Goal: Obtain resource: Obtain resource

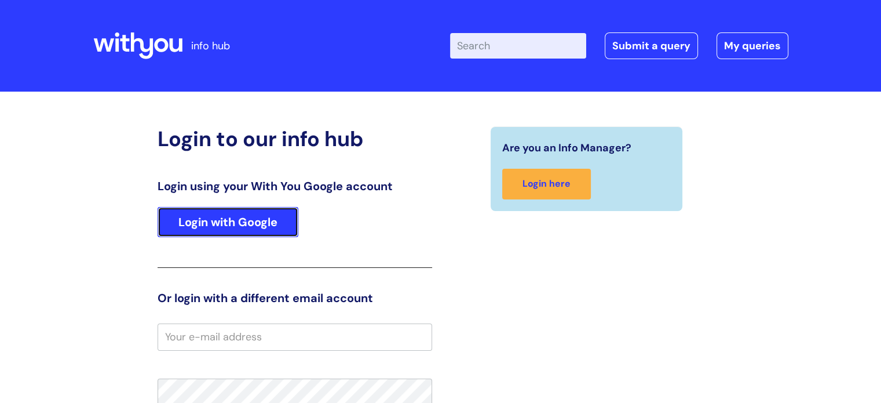
click at [261, 218] on link "Login with Google" at bounding box center [228, 222] width 141 height 30
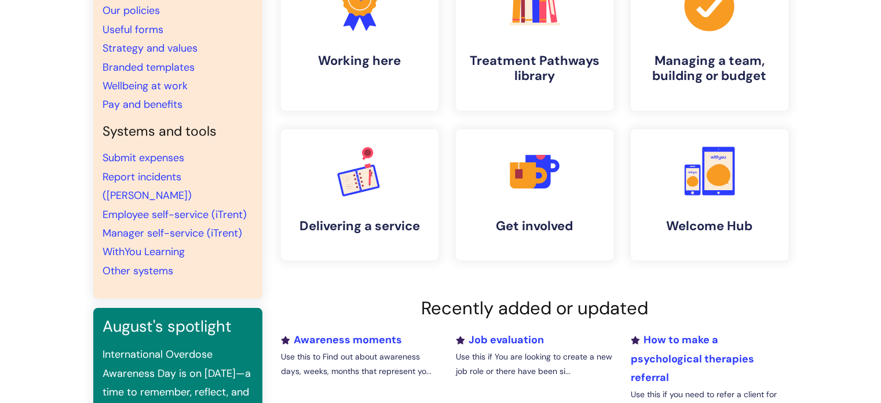
scroll to position [119, 0]
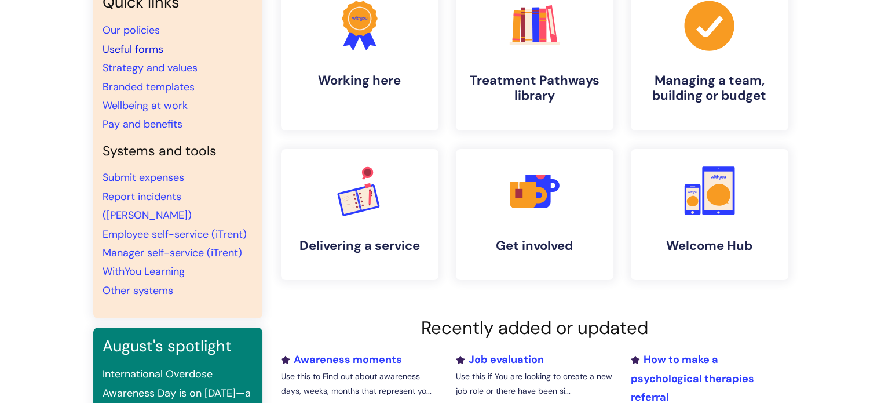
click at [141, 52] on link "Useful forms" at bounding box center [133, 49] width 61 height 14
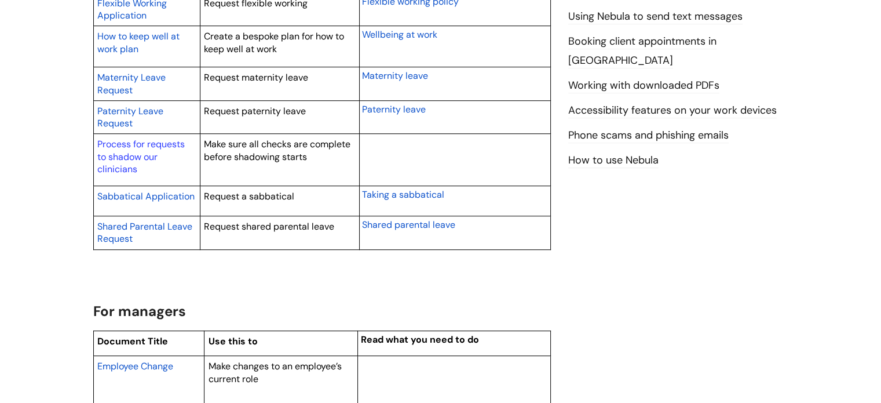
scroll to position [659, 0]
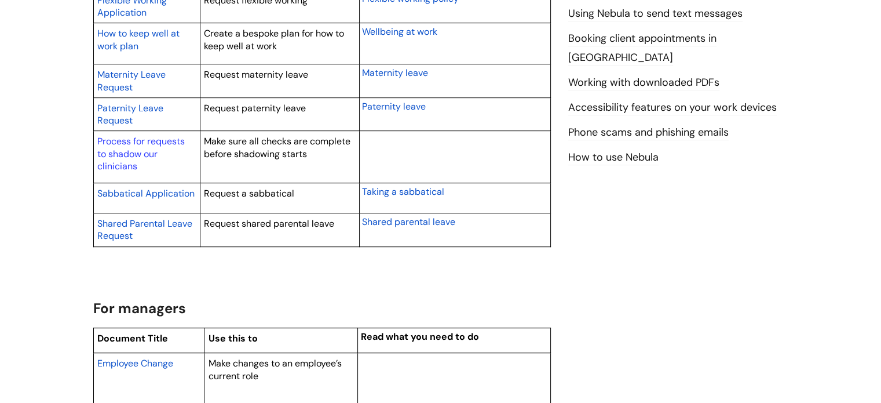
click at [140, 13] on span "Flexible Working Application" at bounding box center [132, 6] width 70 height 25
